Goal: Navigation & Orientation: Find specific page/section

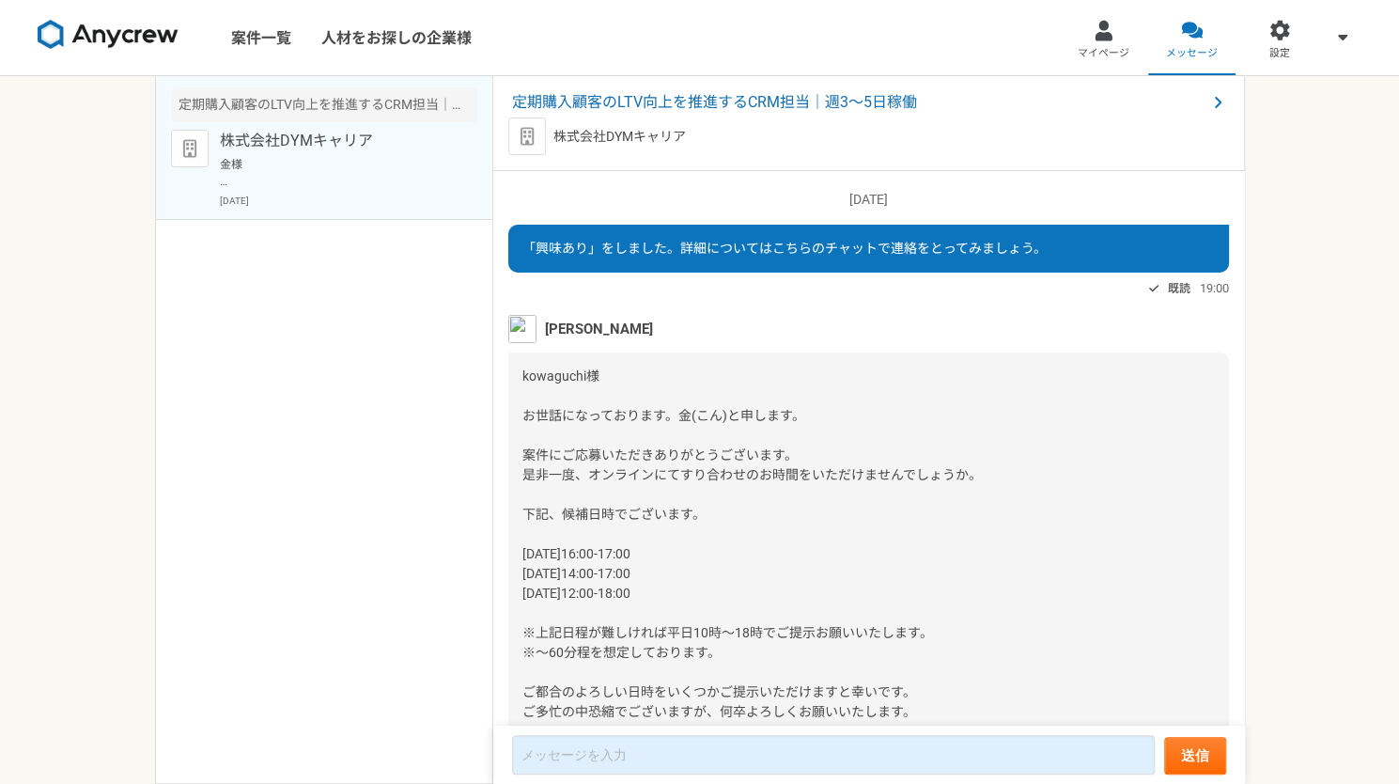
scroll to position [1203, 0]
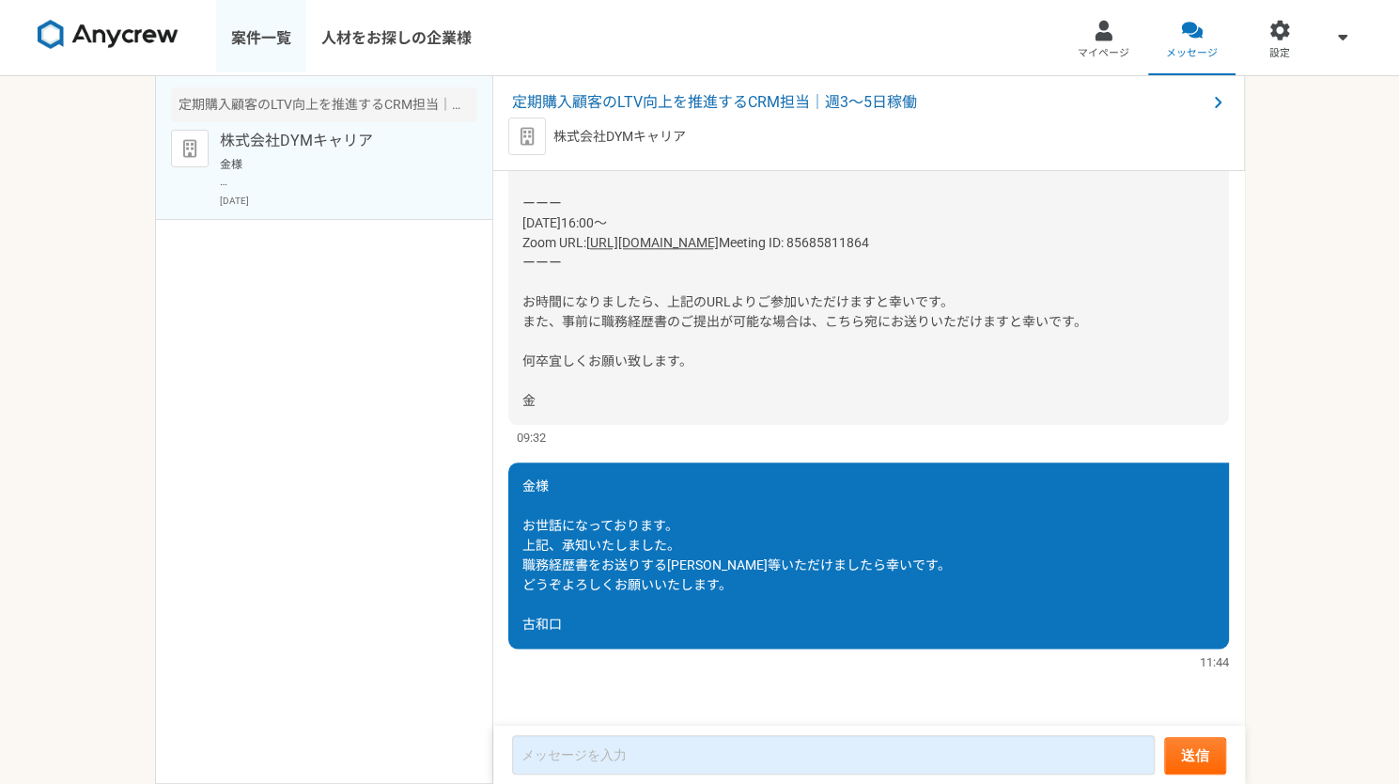
click at [255, 29] on link "案件一覧" at bounding box center [261, 37] width 90 height 75
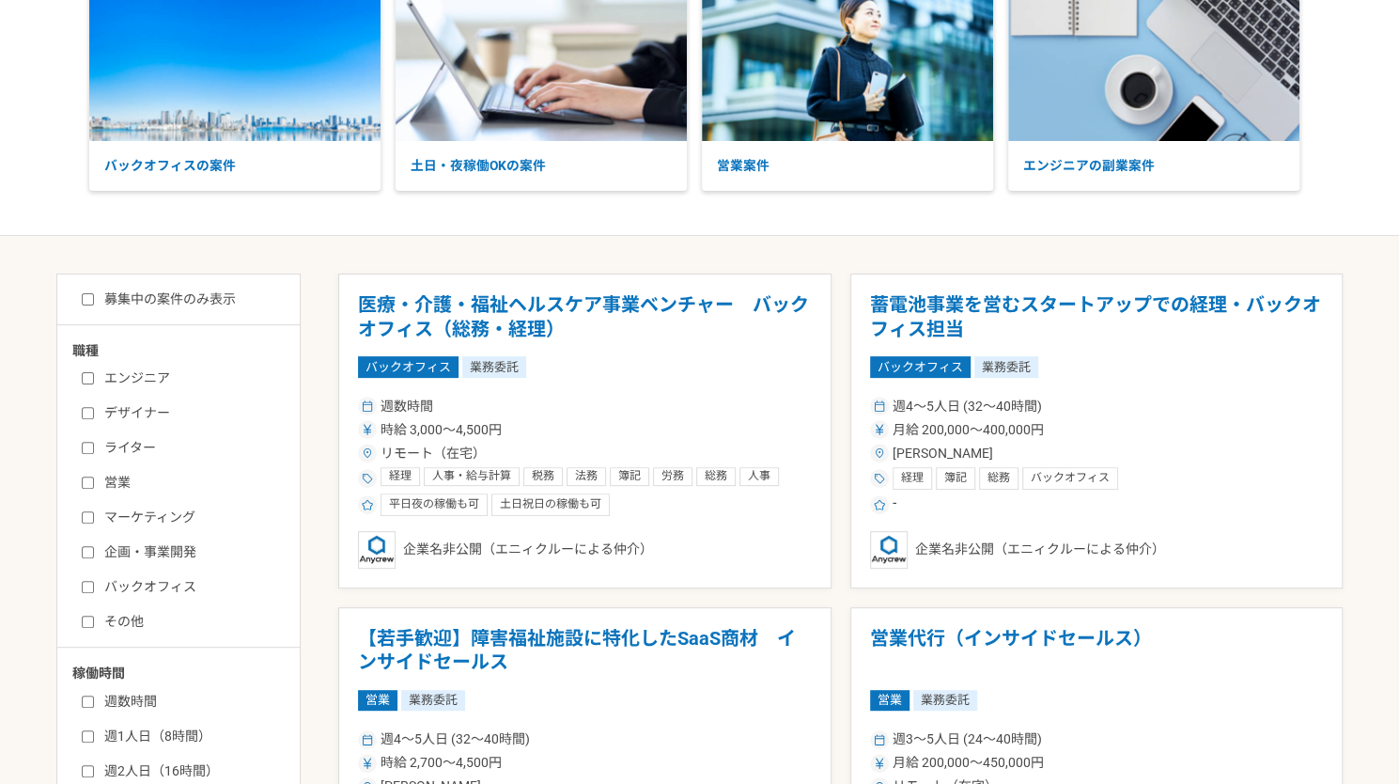
scroll to position [188, 0]
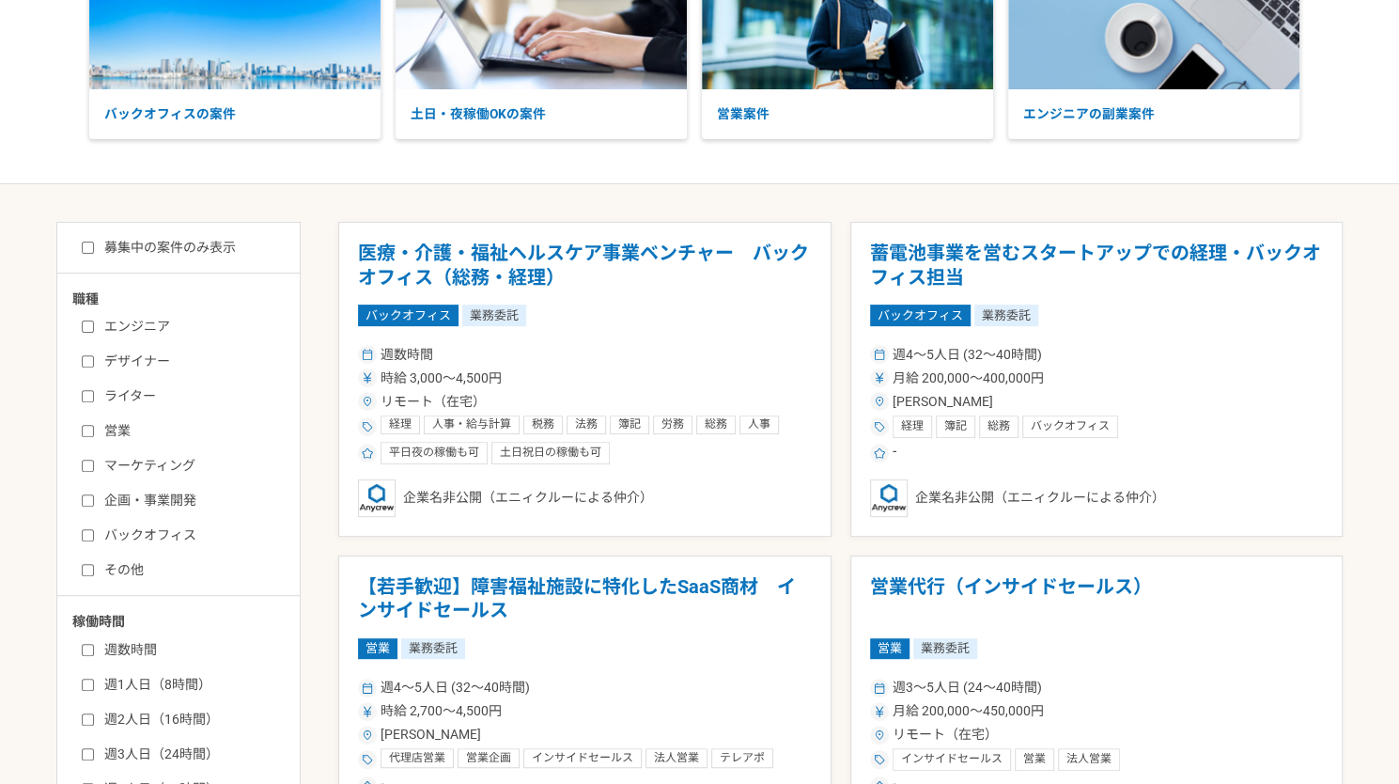
click at [88, 460] on input "マーケティング" at bounding box center [88, 465] width 12 height 12
checkbox input "true"
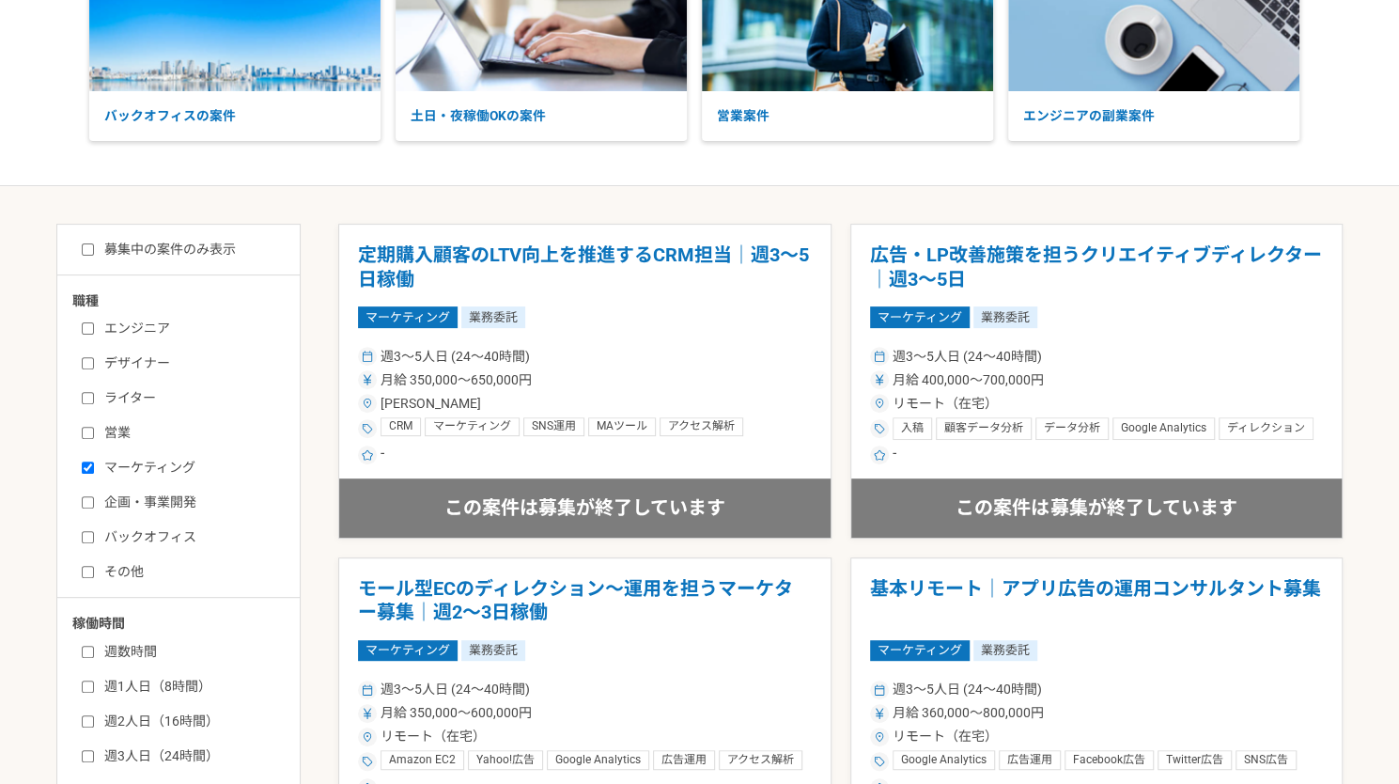
scroll to position [94, 0]
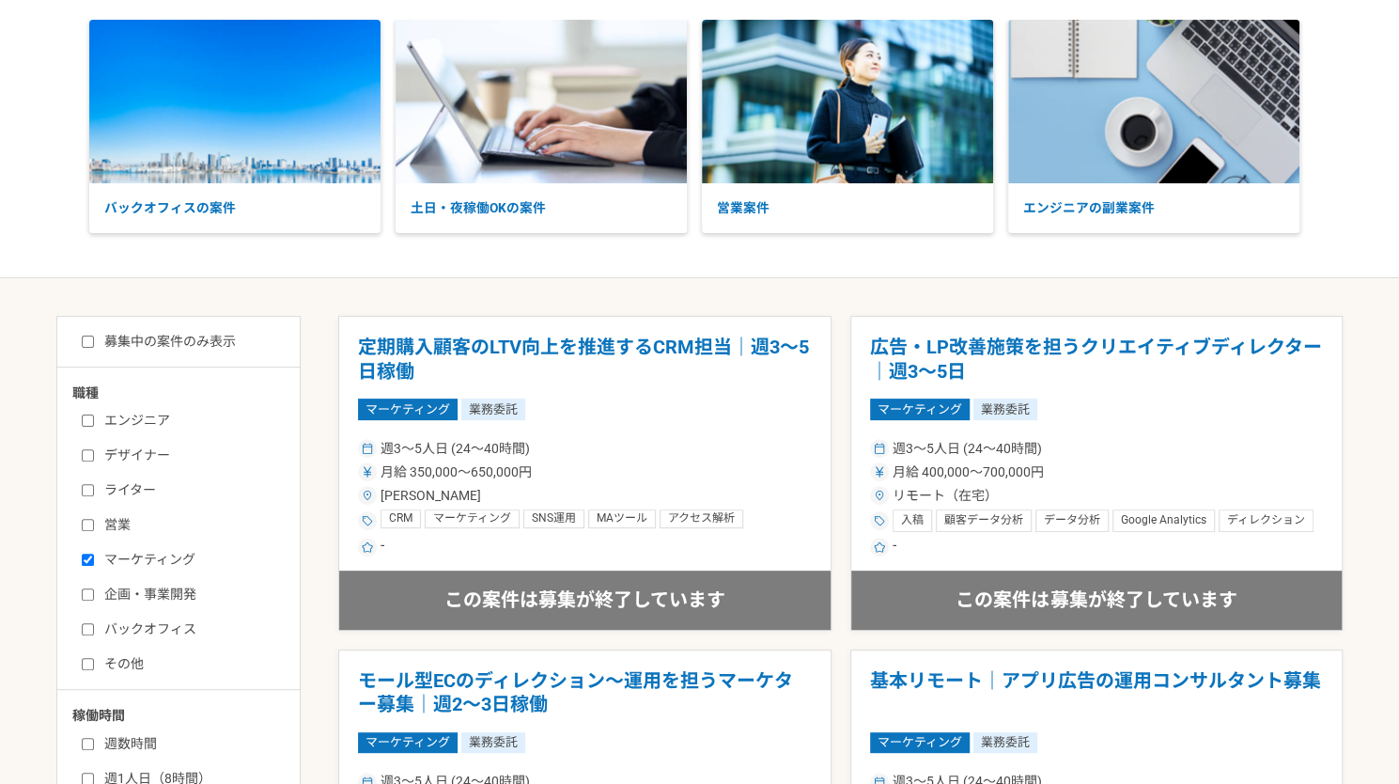
click at [84, 337] on input "募集中の案件のみ表示" at bounding box center [88, 341] width 12 height 12
checkbox input "true"
